Goal: Task Accomplishment & Management: Manage account settings

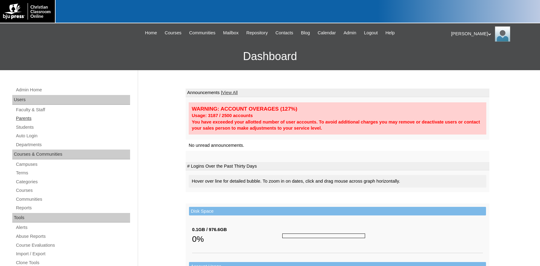
click at [27, 117] on link "Parents" at bounding box center [72, 119] width 115 height 8
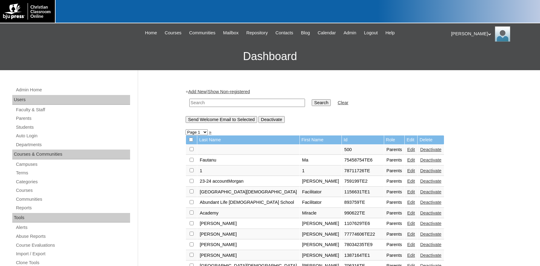
click at [245, 104] on input "text" at bounding box center [247, 103] width 116 height 8
type input "[PERSON_NAME].[PERSON_NAME]"
click at [312, 99] on input "Search" at bounding box center [321, 102] width 19 height 7
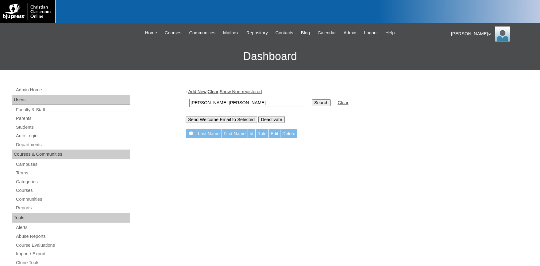
click at [317, 105] on input "Search" at bounding box center [321, 102] width 19 height 7
drag, startPoint x: 240, startPoint y: 104, endPoint x: 130, endPoint y: 97, distance: 110.7
click at [189, 99] on input "owen.downing" at bounding box center [247, 103] width 116 height 8
type input "[PERSON_NAME]"
click at [312, 99] on input "Search" at bounding box center [321, 102] width 19 height 7
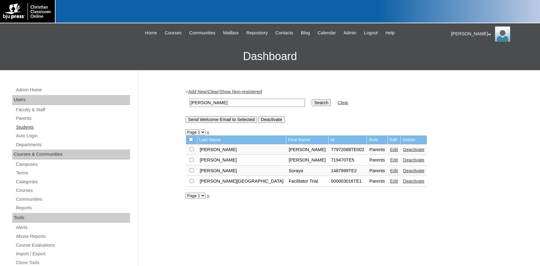
click at [19, 128] on link "Students" at bounding box center [72, 128] width 115 height 8
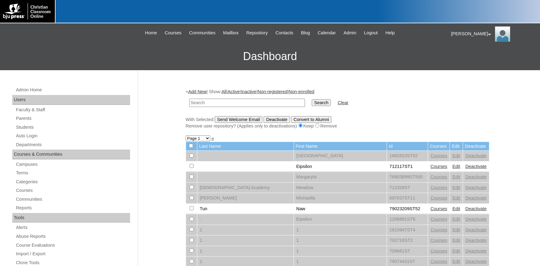
click at [227, 103] on input "text" at bounding box center [247, 103] width 116 height 8
type input "[PERSON_NAME]"
click at [312, 99] on input "Search" at bounding box center [321, 102] width 19 height 7
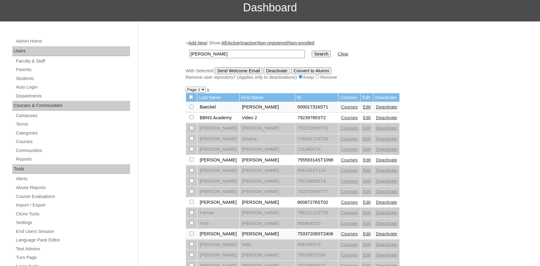
scroll to position [68, 0]
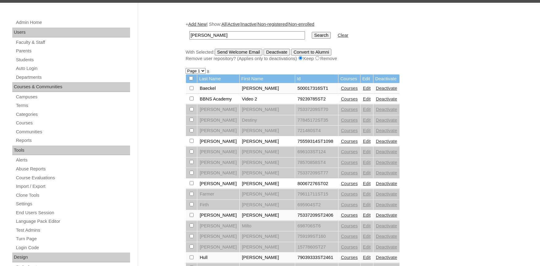
click at [363, 185] on link "Edit" at bounding box center [367, 183] width 8 height 5
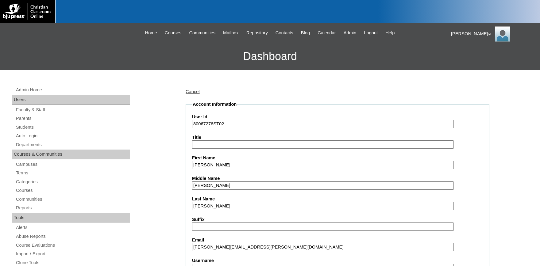
scroll to position [68, 0]
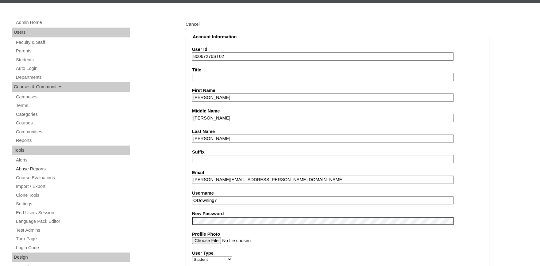
drag, startPoint x: 300, startPoint y: 177, endPoint x: 106, endPoint y: 167, distance: 194.6
click at [333, 178] on input "owen.downing@kingdomcultureacademy.org" at bounding box center [323, 180] width 262 height 8
drag, startPoint x: 297, startPoint y: 180, endPoint x: 96, endPoint y: 166, distance: 202.1
click at [192, 176] on input "owen.downing@kingdomcultureacademy.org" at bounding box center [323, 180] width 262 height 8
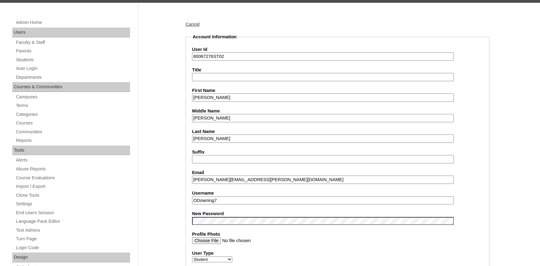
paste input "tate"
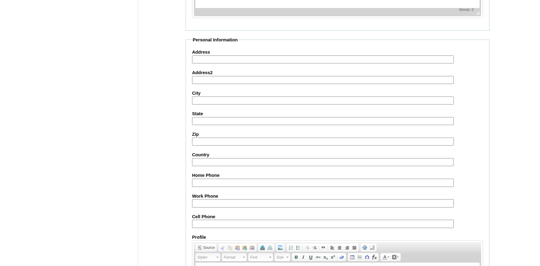
scroll to position [683, 0]
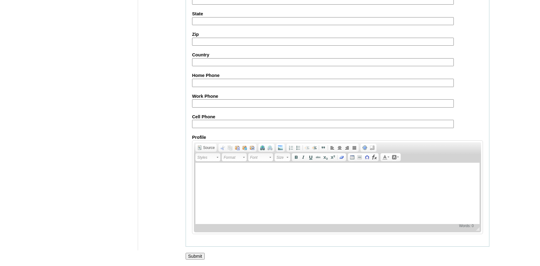
type input "owen.tate@kingdomcultureacademy.org"
click at [195, 255] on input "Submit" at bounding box center [195, 256] width 19 height 7
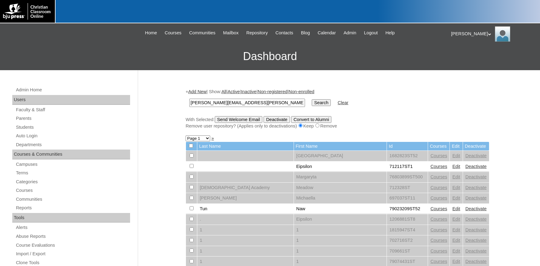
type input "[PERSON_NAME][EMAIL_ADDRESS][PERSON_NAME][DOMAIN_NAME]"
click at [312, 103] on input "Search" at bounding box center [321, 102] width 19 height 7
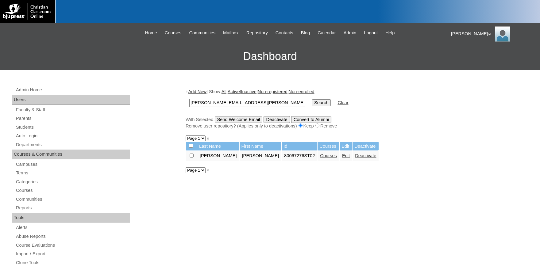
click at [191, 157] on input "checkbox" at bounding box center [192, 156] width 4 height 4
checkbox input "true"
click at [243, 121] on input "Send Welcome Email" at bounding box center [239, 119] width 48 height 7
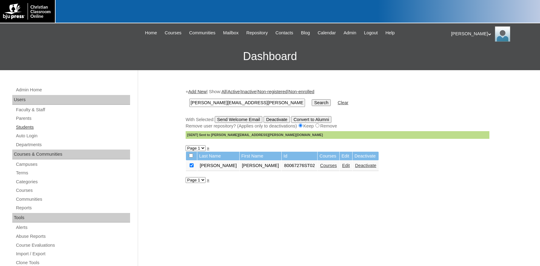
click at [19, 126] on link "Students" at bounding box center [72, 128] width 115 height 8
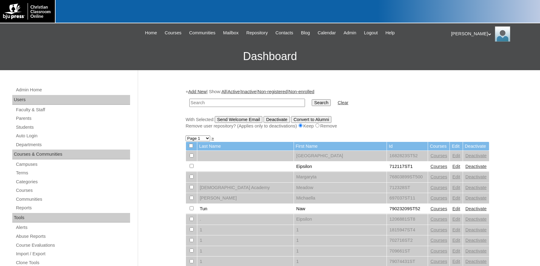
click at [237, 104] on input "text" at bounding box center [247, 103] width 116 height 8
drag, startPoint x: 213, startPoint y: 103, endPoint x: 73, endPoint y: 90, distance: 140.6
click at [189, 99] on input "[PERSON_NAME][EMAIL_ADDRESS][PERSON_NAME][DOMAIN_NAME]" at bounding box center [247, 103] width 116 height 8
type input "@kingdomcultureacademy.org"
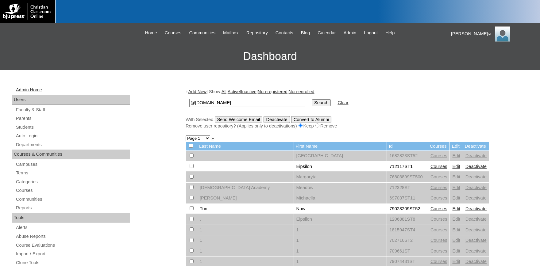
click at [312, 99] on input "Search" at bounding box center [321, 102] width 19 height 7
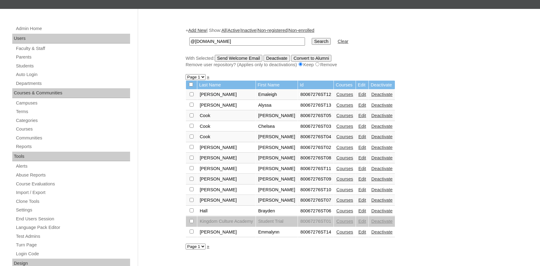
scroll to position [68, 0]
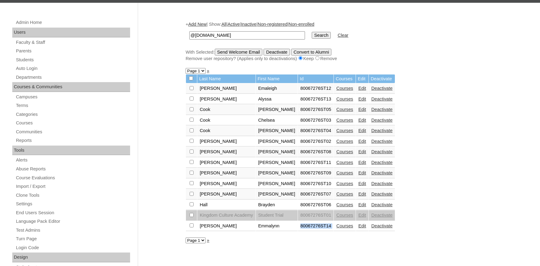
drag, startPoint x: 329, startPoint y: 230, endPoint x: 299, endPoint y: 231, distance: 29.8
click at [294, 230] on tr "[PERSON_NAME] 80067276ST14 Courses Edit Deactivate" at bounding box center [290, 226] width 209 height 10
copy tr "80067276ST14"
click at [204, 27] on link "Add New" at bounding box center [197, 24] width 18 height 5
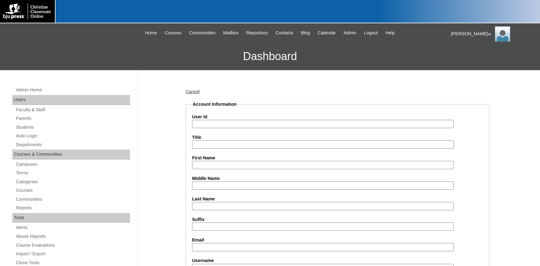
paste input "80067276ST14"
click at [265, 123] on input "80067276ST14" at bounding box center [323, 124] width 262 height 8
type input "80067276ST15"
click at [248, 166] on input "First Name" at bounding box center [323, 165] width 262 height 8
click at [212, 167] on input "Ken" at bounding box center [323, 165] width 262 height 8
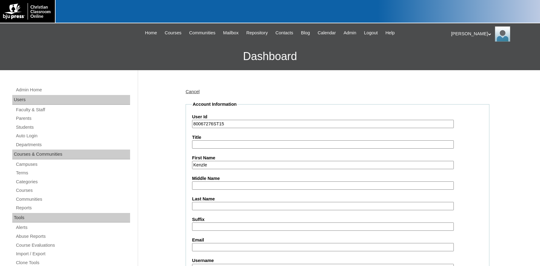
type input "Kenzle"
type input "R"
type input "Edenfield"
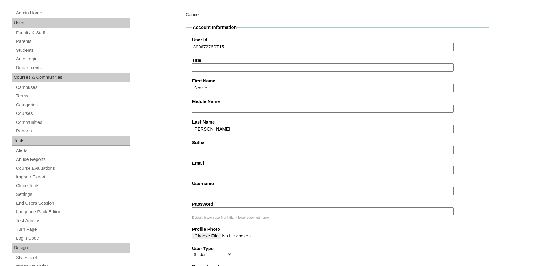
scroll to position [101, 0]
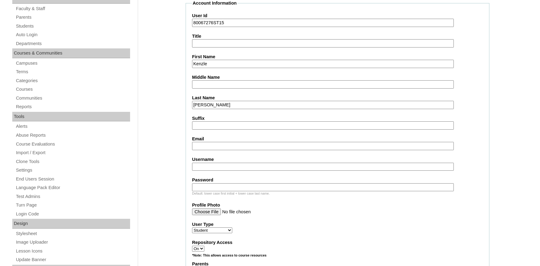
click at [231, 145] on input "Email" at bounding box center [323, 146] width 262 height 8
paste input "owen.tate@kingdomcultureacademy.org"
click at [255, 145] on input "kenzle.edenfield@owen.tate@kingdomcultureacademy.org" at bounding box center [323, 146] width 262 height 8
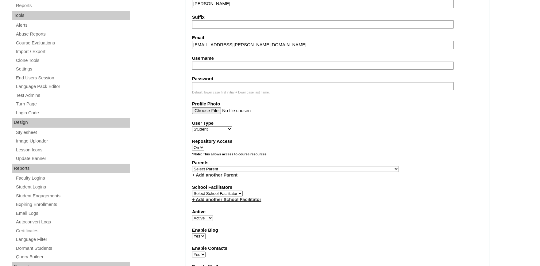
type input "kenzle.edenfield@kingdomcultureacademy.org"
select select "35782"
click option "Dillworth, Ashley" at bounding box center [0, 0] width 0 height 0
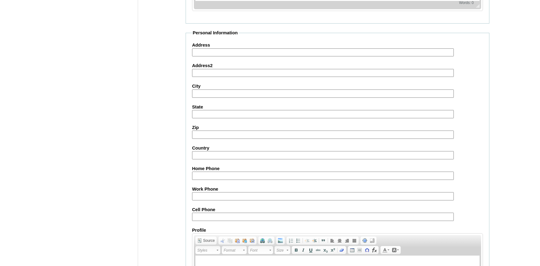
scroll to position [674, 0]
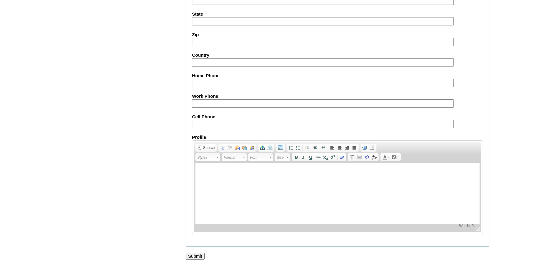
click at [191, 258] on input "Submit" at bounding box center [195, 256] width 19 height 7
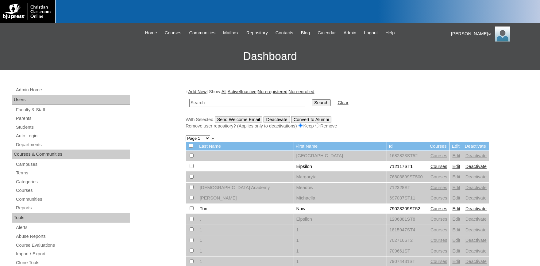
click at [222, 104] on input "text" at bounding box center [247, 103] width 116 height 8
drag, startPoint x: 213, startPoint y: 103, endPoint x: 107, endPoint y: 96, distance: 105.8
click at [189, 99] on input "owen.tate@kingdomcultureacademy.org" at bounding box center [247, 103] width 116 height 8
type input "@kingdomcultureacademy.org"
click at [312, 99] on input "Search" at bounding box center [321, 102] width 19 height 7
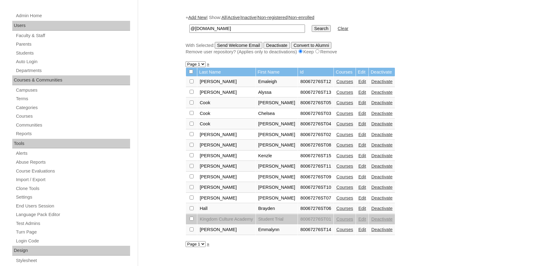
scroll to position [101, 0]
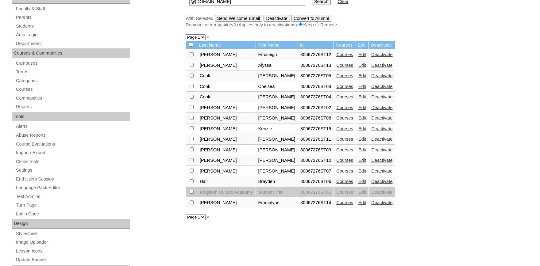
click at [343, 131] on link "Courses" at bounding box center [344, 128] width 17 height 5
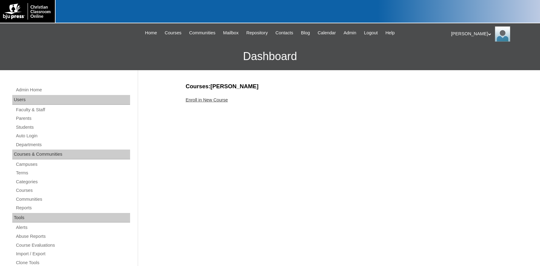
drag, startPoint x: 0, startPoint y: 0, endPoint x: 343, endPoint y: 131, distance: 367.2
click at [211, 101] on link "Enroll in New Course" at bounding box center [207, 100] width 42 height 5
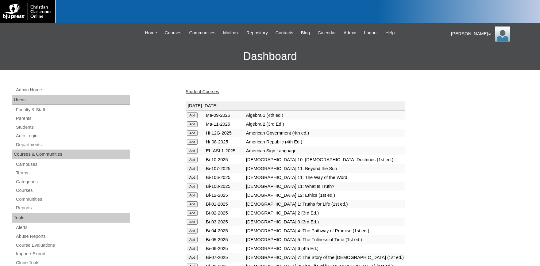
click at [196, 118] on input "Add" at bounding box center [192, 116] width 11 height 6
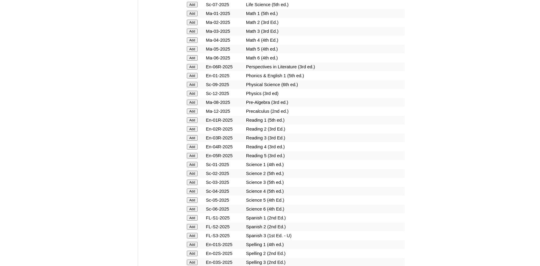
scroll to position [709, 0]
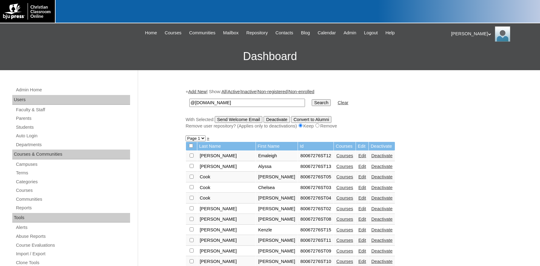
scroll to position [101, 0]
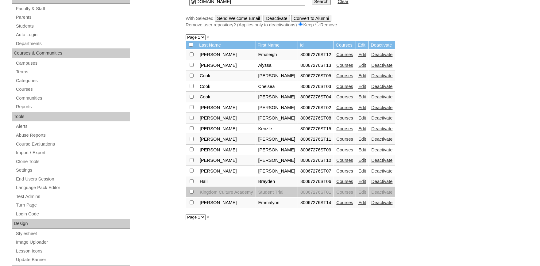
click at [192, 56] on input "checkbox" at bounding box center [192, 54] width 4 height 4
click at [231, 20] on input "Send Welcome Email" at bounding box center [239, 18] width 48 height 7
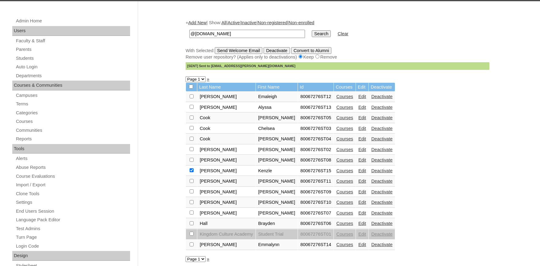
scroll to position [68, 0]
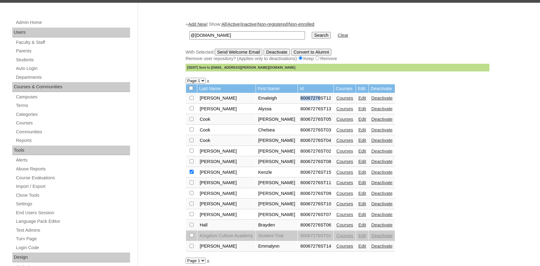
drag, startPoint x: 316, startPoint y: 100, endPoint x: 294, endPoint y: 100, distance: 21.8
click at [294, 100] on table "Last Name First Name Id Courses Edit Deactivate Bailey Emaleigh 80067276ST12 Co…" at bounding box center [291, 168] width 210 height 168
copy td "80067276"
click at [191, 100] on input "checkbox" at bounding box center [192, 98] width 4 height 4
checkbox input "false"
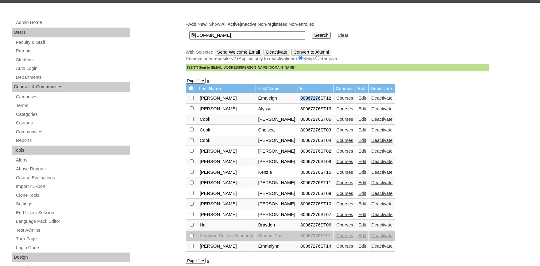
click at [339, 100] on link "Courses" at bounding box center [344, 98] width 17 height 5
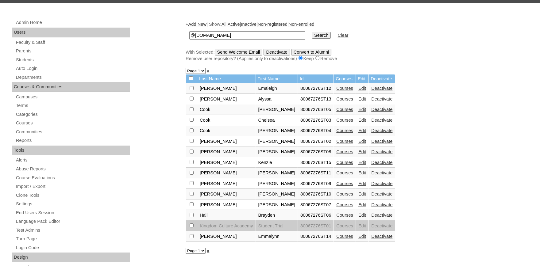
scroll to position [68, 0]
click at [343, 102] on link "Courses" at bounding box center [344, 99] width 17 height 5
click at [336, 112] on link "Courses" at bounding box center [344, 109] width 17 height 5
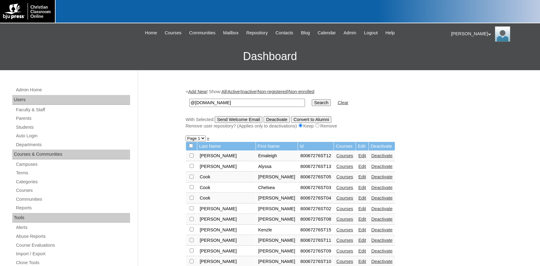
scroll to position [68, 0]
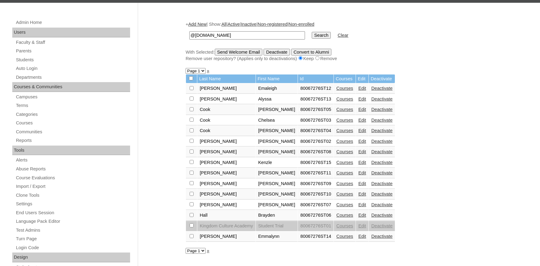
click at [337, 121] on link "Courses" at bounding box center [344, 120] width 17 height 5
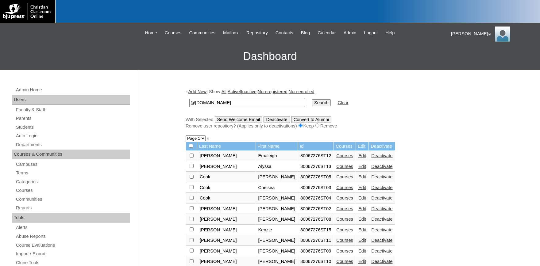
scroll to position [68, 0]
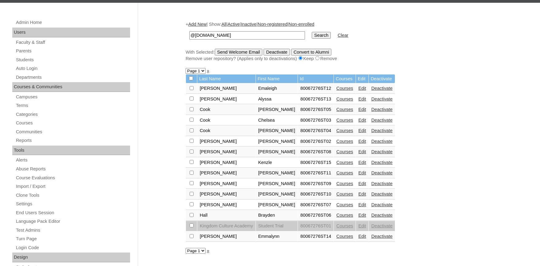
click at [339, 133] on link "Courses" at bounding box center [344, 130] width 17 height 5
click at [343, 144] on link "Courses" at bounding box center [344, 141] width 17 height 5
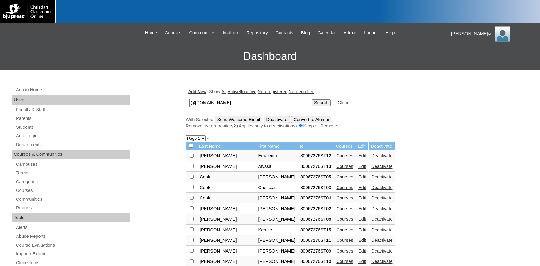
scroll to position [68, 0]
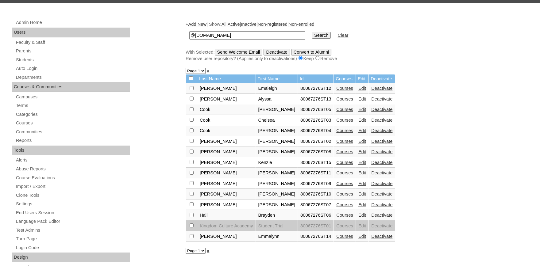
click at [341, 154] on link "Courses" at bounding box center [344, 151] width 17 height 5
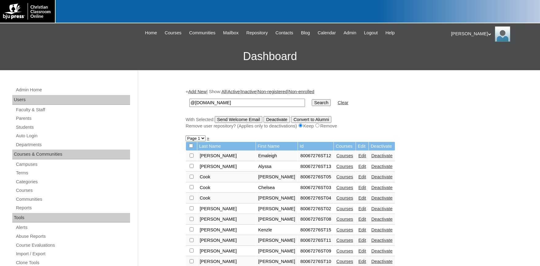
scroll to position [68, 0]
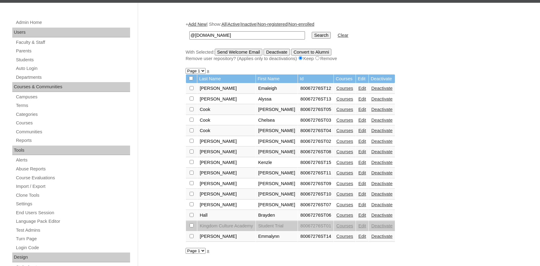
click at [340, 164] on link "Courses" at bounding box center [344, 162] width 17 height 5
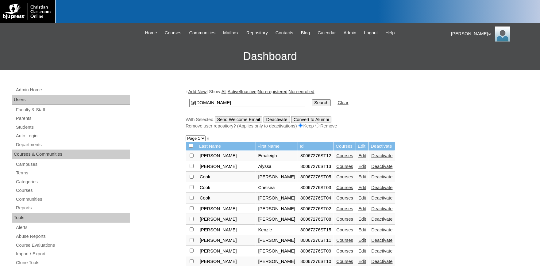
scroll to position [68, 0]
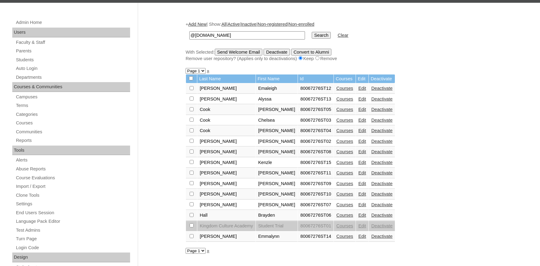
click at [336, 176] on link "Courses" at bounding box center [344, 173] width 17 height 5
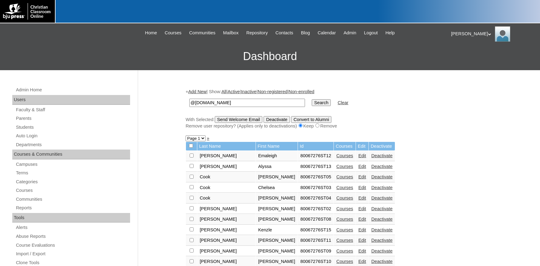
scroll to position [68, 0]
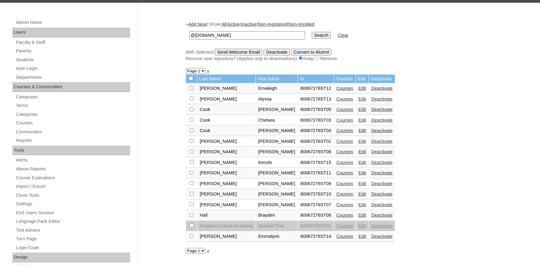
click at [338, 186] on link "Courses" at bounding box center [344, 183] width 17 height 5
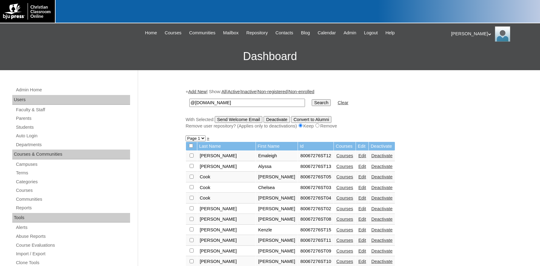
scroll to position [68, 0]
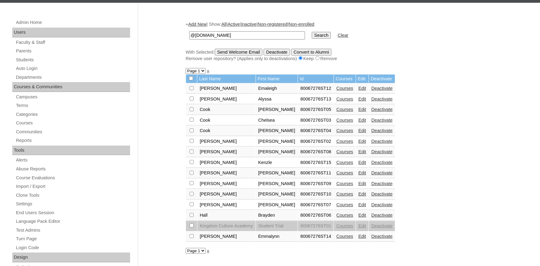
click at [338, 197] on link "Courses" at bounding box center [344, 194] width 17 height 5
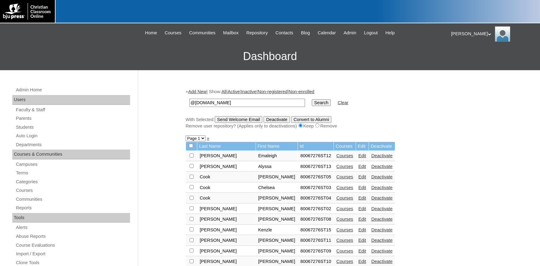
scroll to position [68, 0]
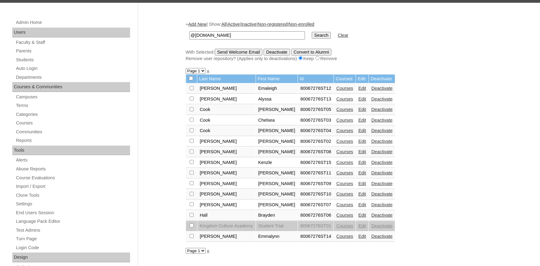
click at [336, 207] on link "Courses" at bounding box center [344, 205] width 17 height 5
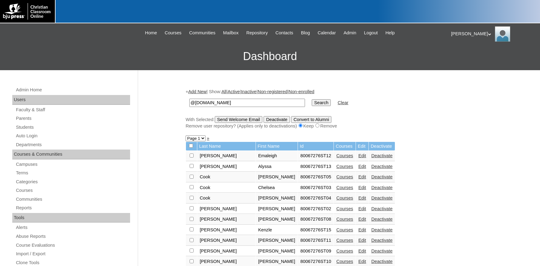
scroll to position [68, 0]
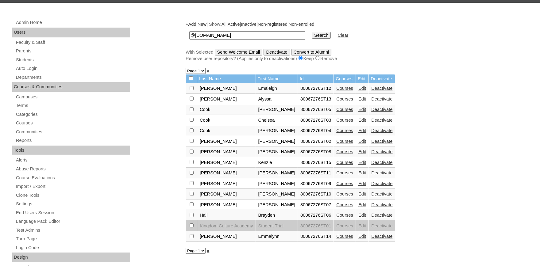
click at [336, 218] on link "Courses" at bounding box center [344, 215] width 17 height 5
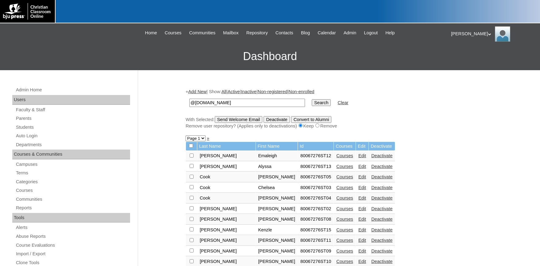
scroll to position [68, 0]
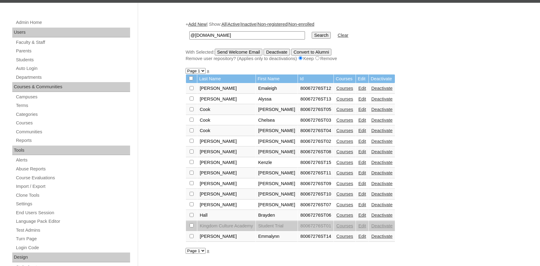
click at [337, 239] on link "Courses" at bounding box center [344, 236] width 17 height 5
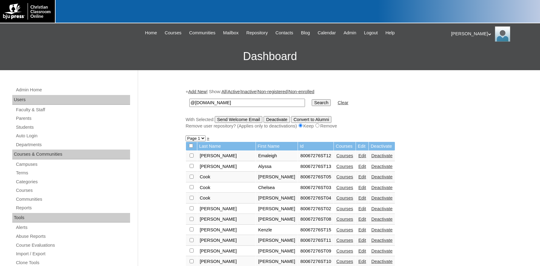
scroll to position [68, 0]
